Goal: Download file/media

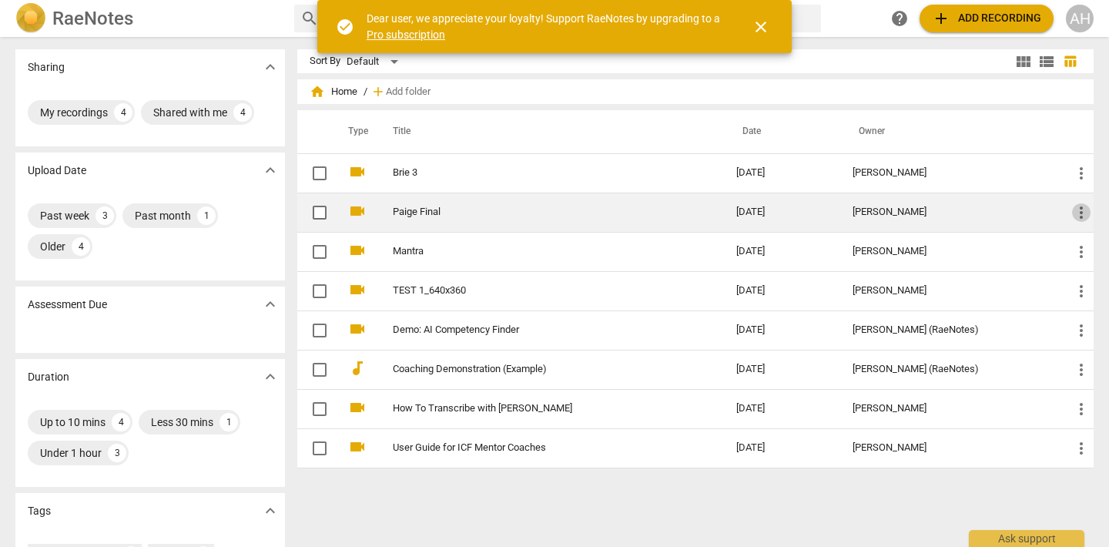
click at [1072, 216] on span "more_vert" at bounding box center [1081, 212] width 18 height 18
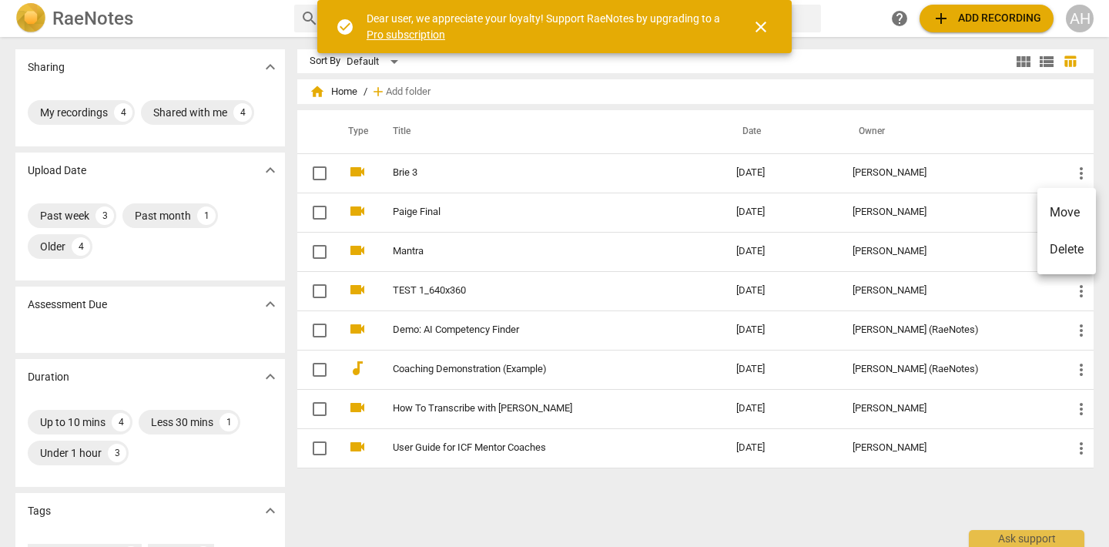
click at [924, 206] on div at bounding box center [554, 273] width 1109 height 547
click at [924, 206] on div "[PERSON_NAME]" at bounding box center [949, 212] width 195 height 12
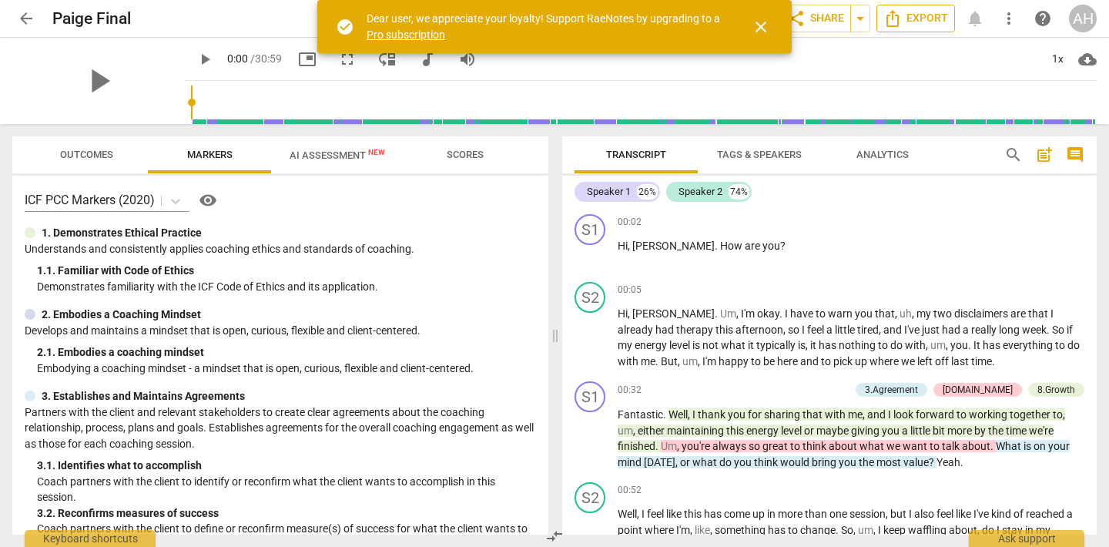
click at [925, 22] on span "Export" at bounding box center [915, 18] width 65 height 18
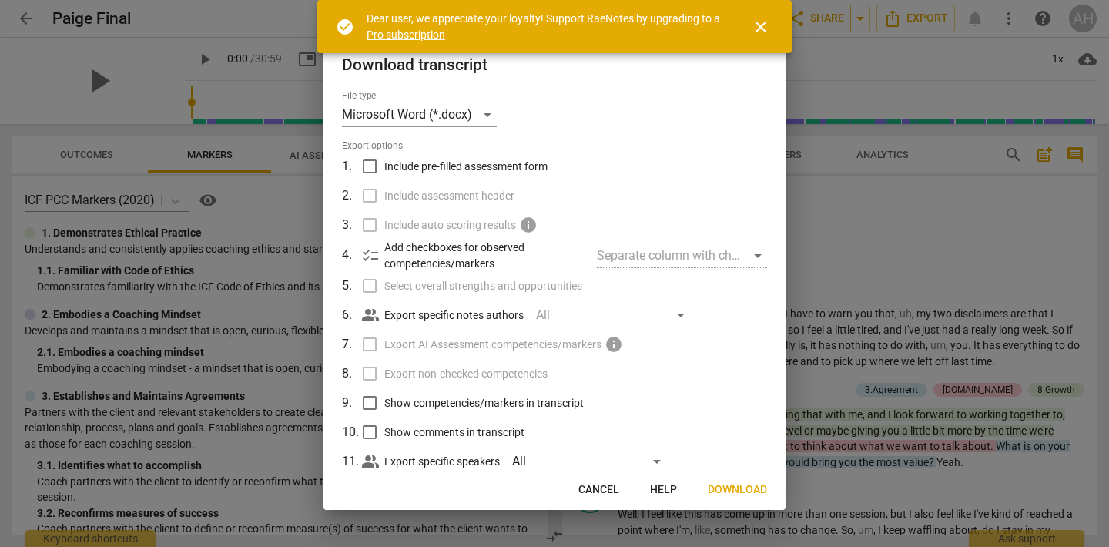
click at [621, 253] on div "Separate column with check marks" at bounding box center [682, 255] width 170 height 25
click at [586, 314] on div "All" at bounding box center [613, 315] width 154 height 25
click at [390, 109] on div "Microsoft Word (*.docx)" at bounding box center [419, 114] width 155 height 25
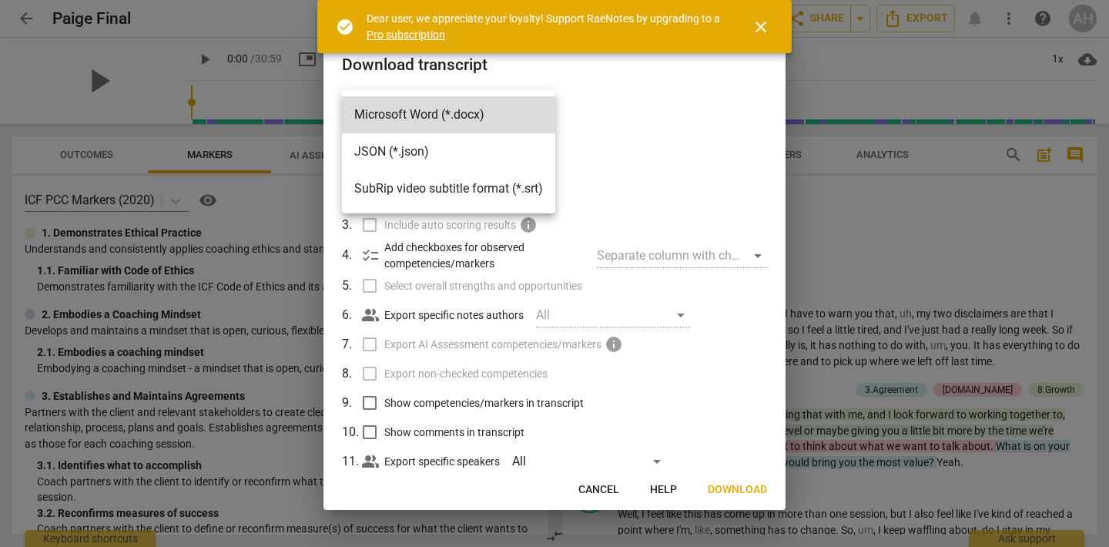
click at [776, 172] on div at bounding box center [554, 273] width 1109 height 547
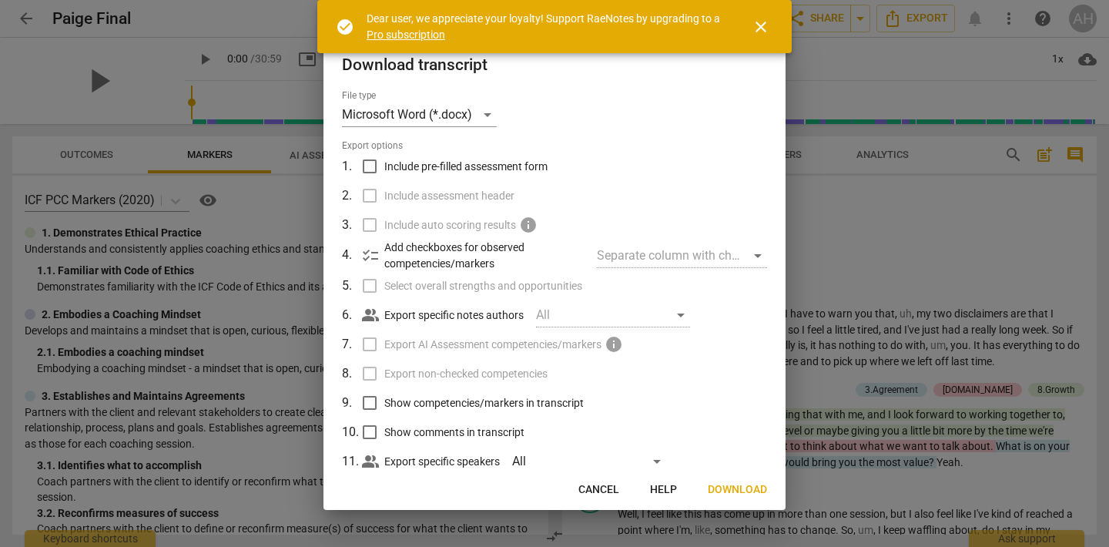
click at [371, 197] on label "Include assessment header" at bounding box center [552, 195] width 403 height 29
click at [362, 161] on input "Include pre-filled assessment form" at bounding box center [369, 166] width 29 height 29
checkbox input "true"
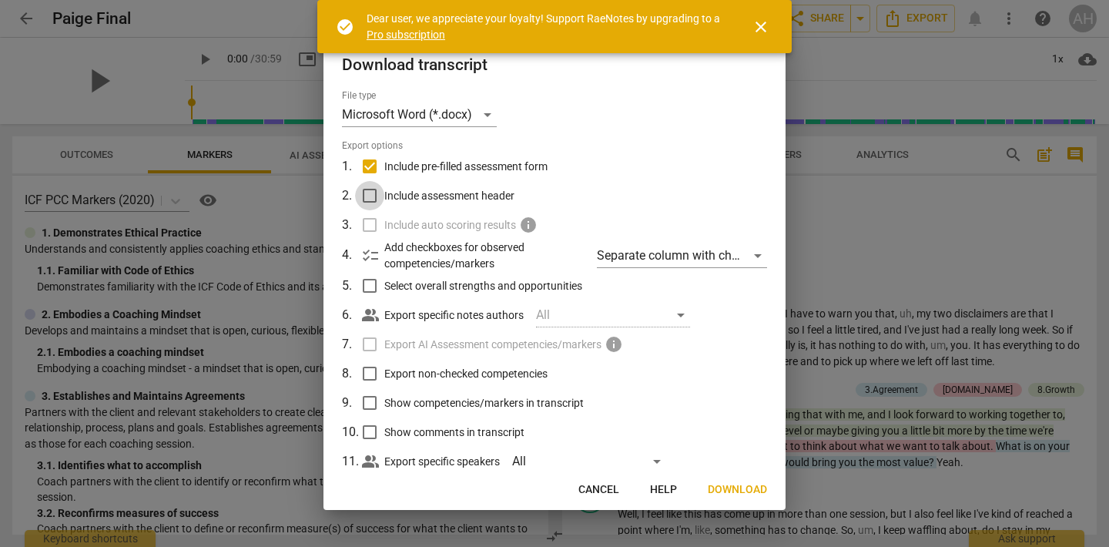
click at [359, 190] on input "Include assessment header" at bounding box center [369, 195] width 29 height 29
checkbox input "true"
click at [368, 379] on input "Export non-checked competencies" at bounding box center [369, 373] width 29 height 29
checkbox input "false"
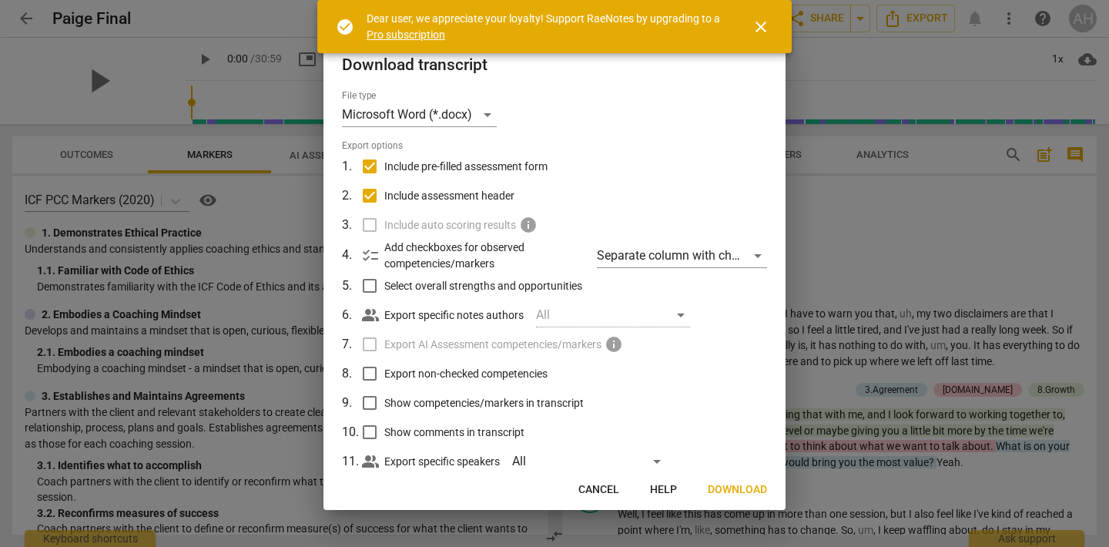
click at [747, 495] on span "Download" at bounding box center [737, 489] width 59 height 15
